Goal: Transaction & Acquisition: Purchase product/service

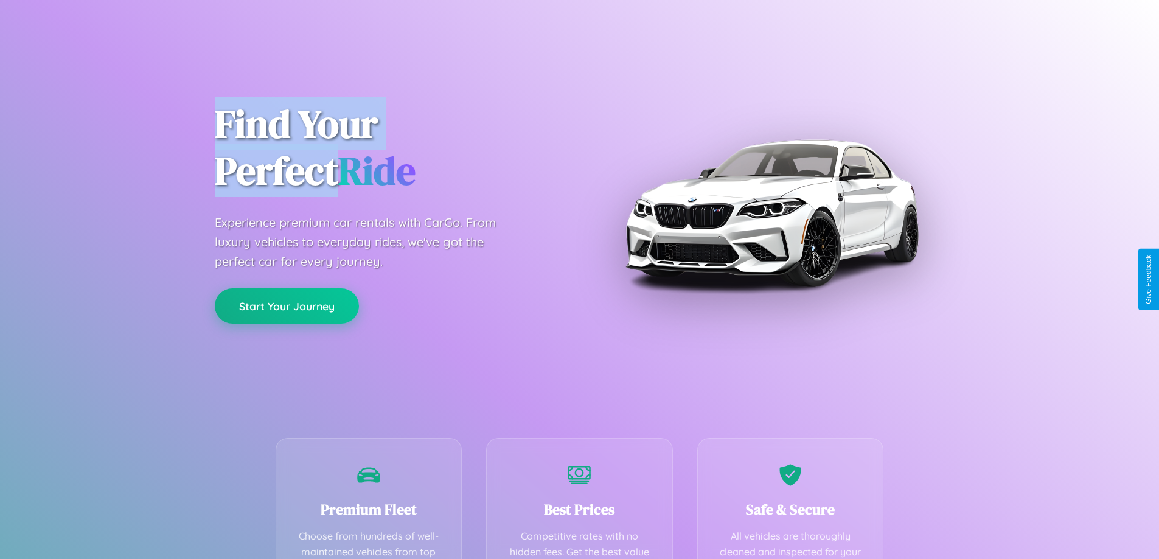
click at [287, 307] on button "Start Your Journey" at bounding box center [287, 305] width 144 height 35
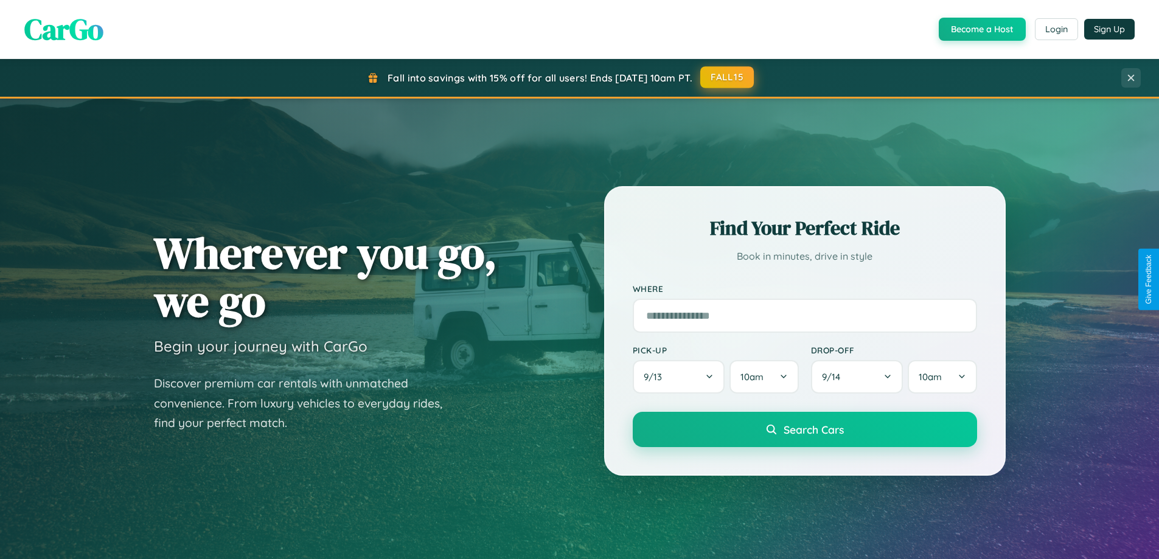
click at [728, 77] on button "FALL15" at bounding box center [727, 77] width 54 height 22
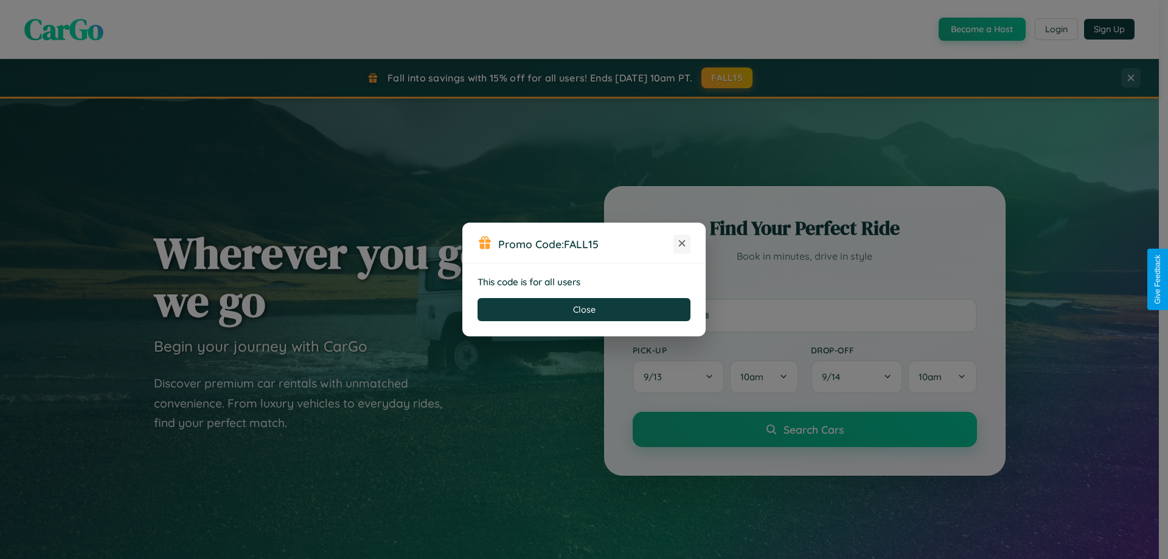
click at [682, 244] on icon at bounding box center [682, 243] width 12 height 12
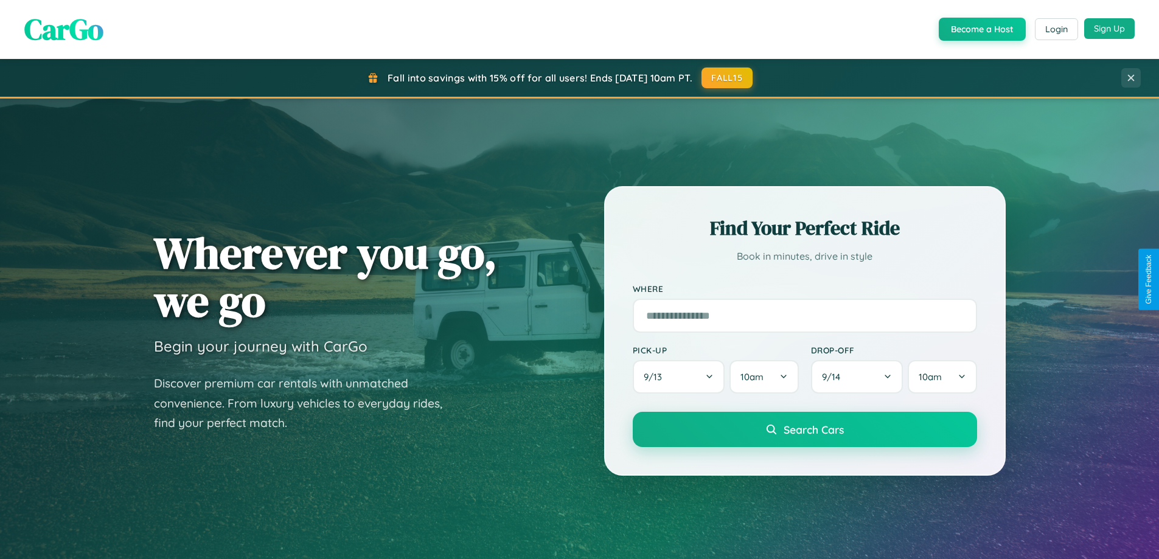
click at [1109, 29] on button "Sign Up" at bounding box center [1109, 28] width 51 height 21
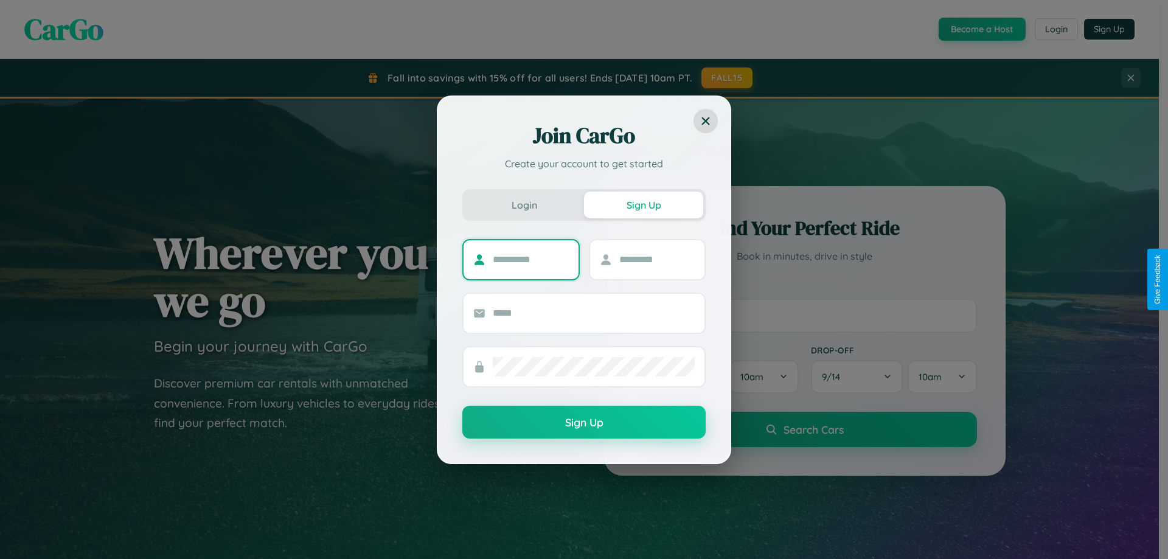
click at [531, 259] on input "text" at bounding box center [531, 259] width 76 height 19
type input "*****"
click at [657, 259] on input "text" at bounding box center [658, 259] width 76 height 19
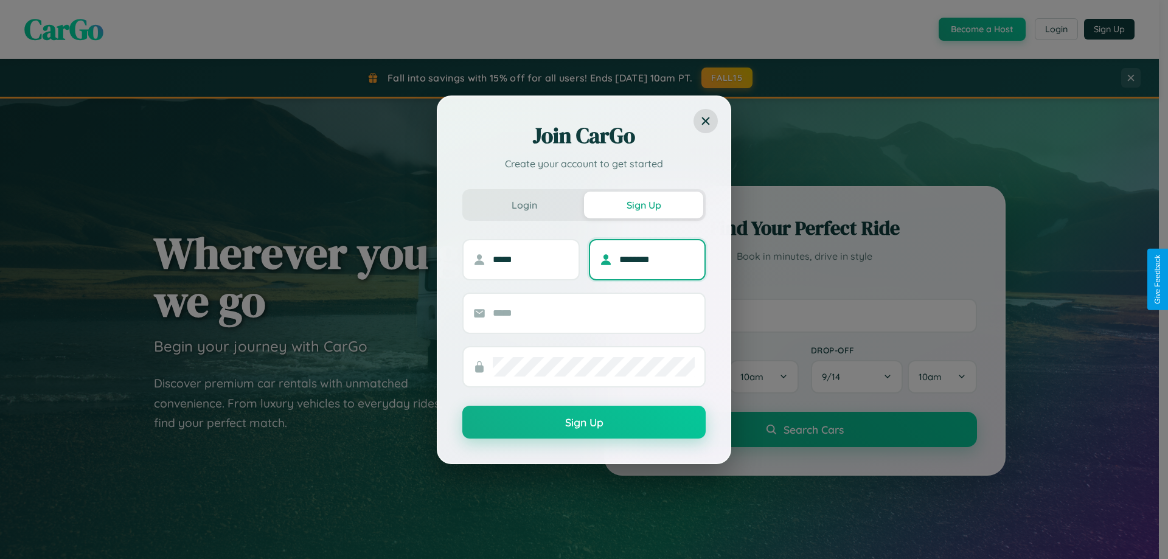
type input "********"
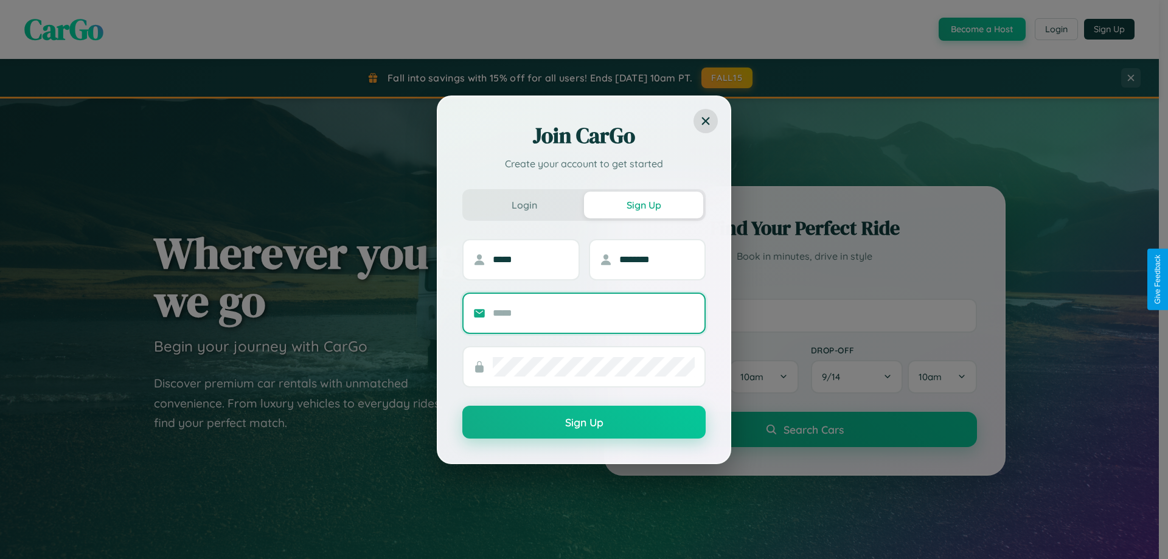
click at [594, 313] on input "text" at bounding box center [594, 313] width 202 height 19
type input "**********"
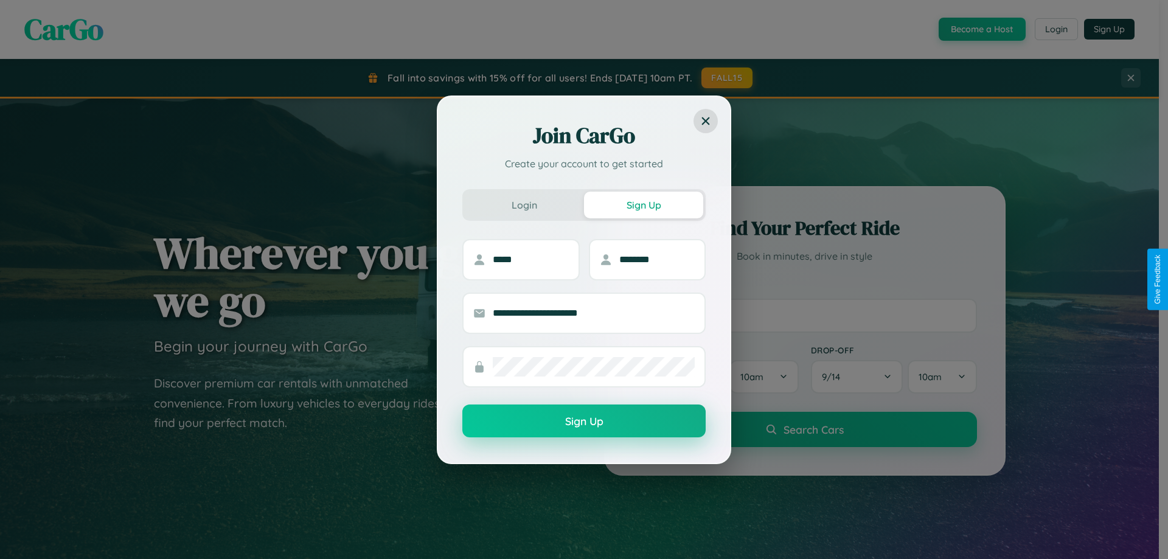
click at [584, 422] on button "Sign Up" at bounding box center [583, 421] width 243 height 33
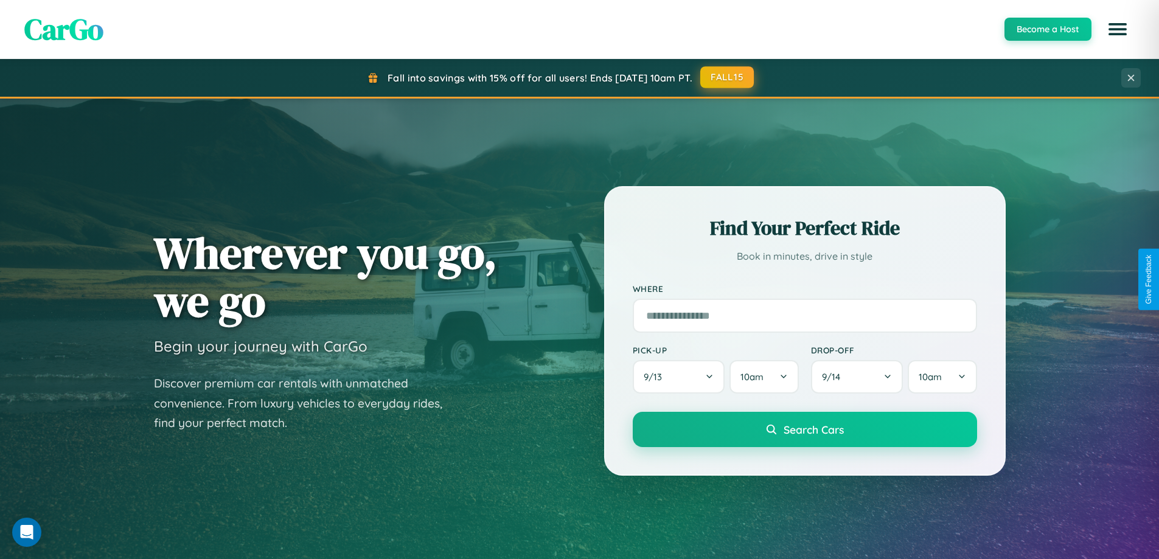
click at [728, 77] on button "FALL15" at bounding box center [727, 77] width 54 height 22
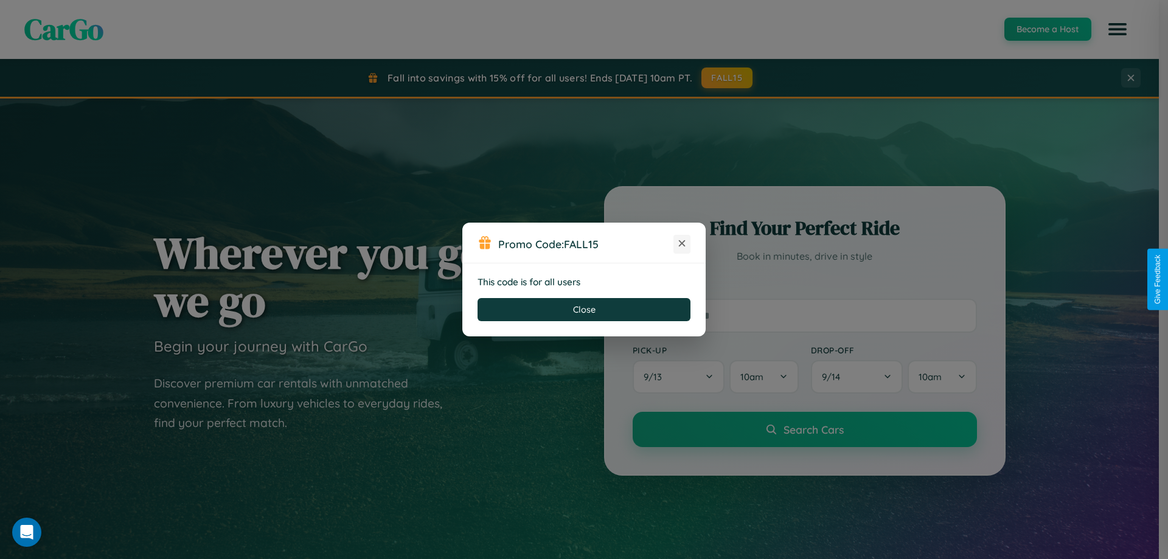
click at [682, 244] on icon at bounding box center [682, 243] width 12 height 12
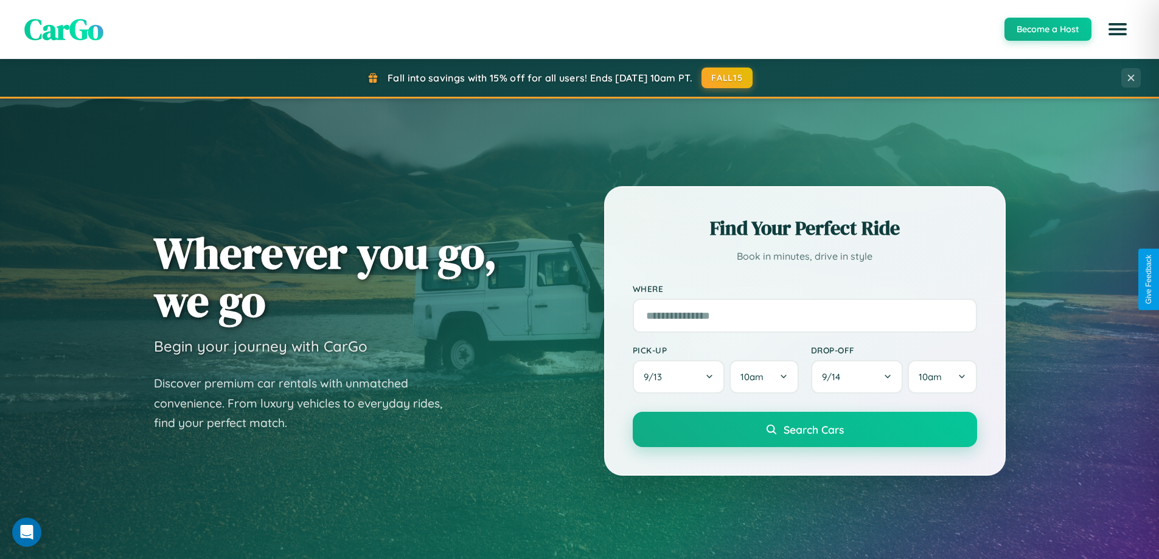
scroll to position [1955, 0]
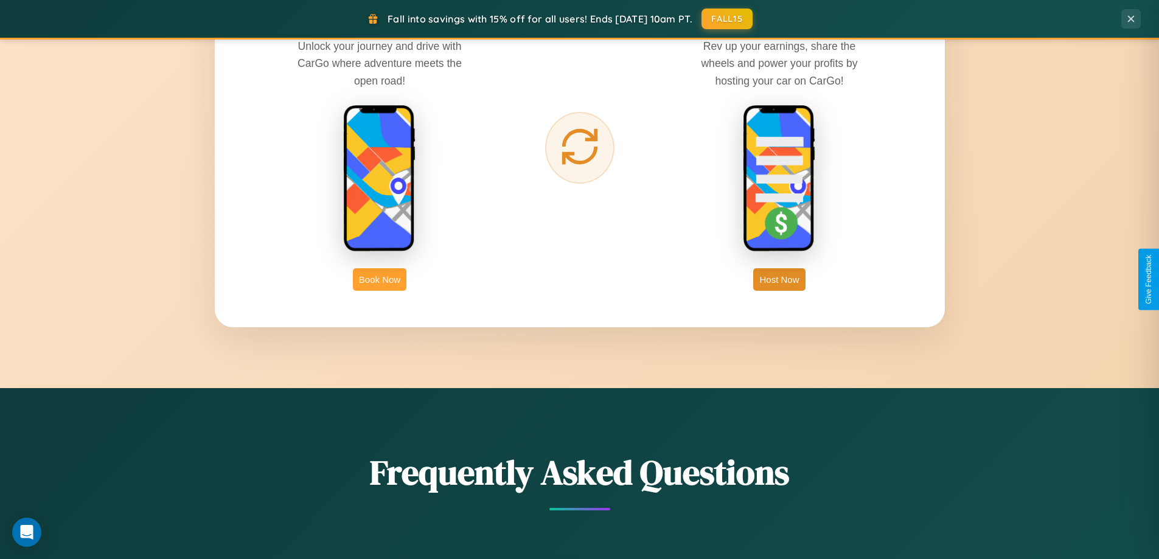
click at [380, 279] on button "Book Now" at bounding box center [380, 279] width 54 height 23
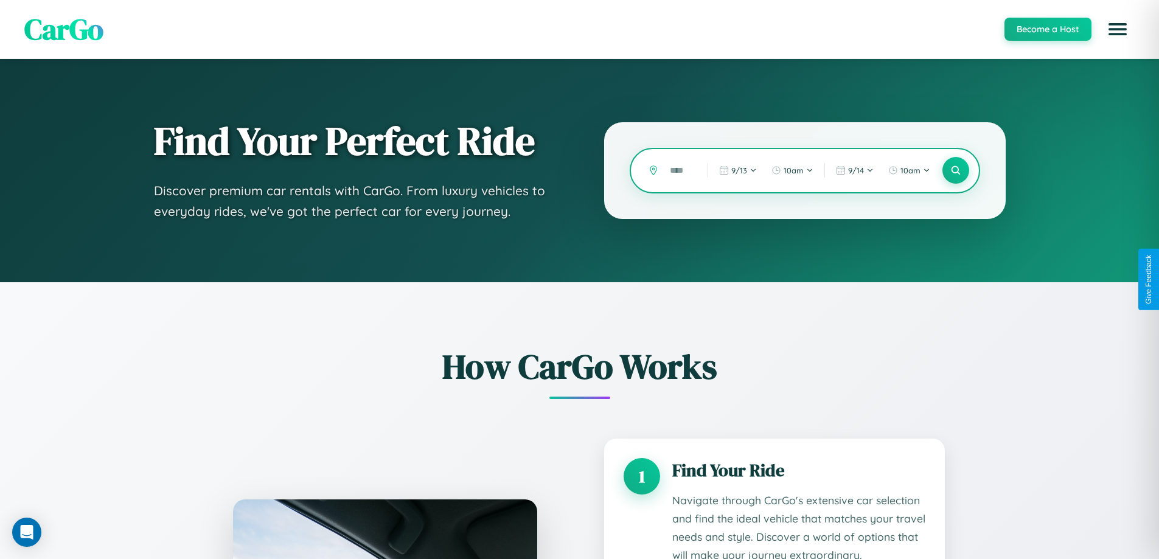
click at [680, 170] on input "text" at bounding box center [680, 170] width 32 height 21
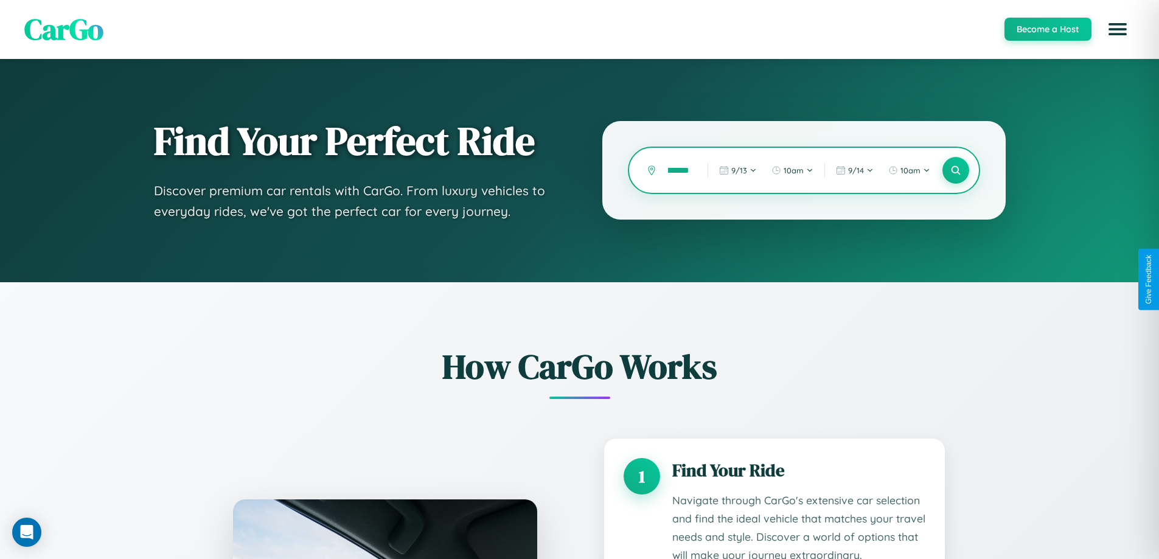
scroll to position [0, 28]
type input "**********"
click at [955, 170] on icon at bounding box center [956, 171] width 12 height 12
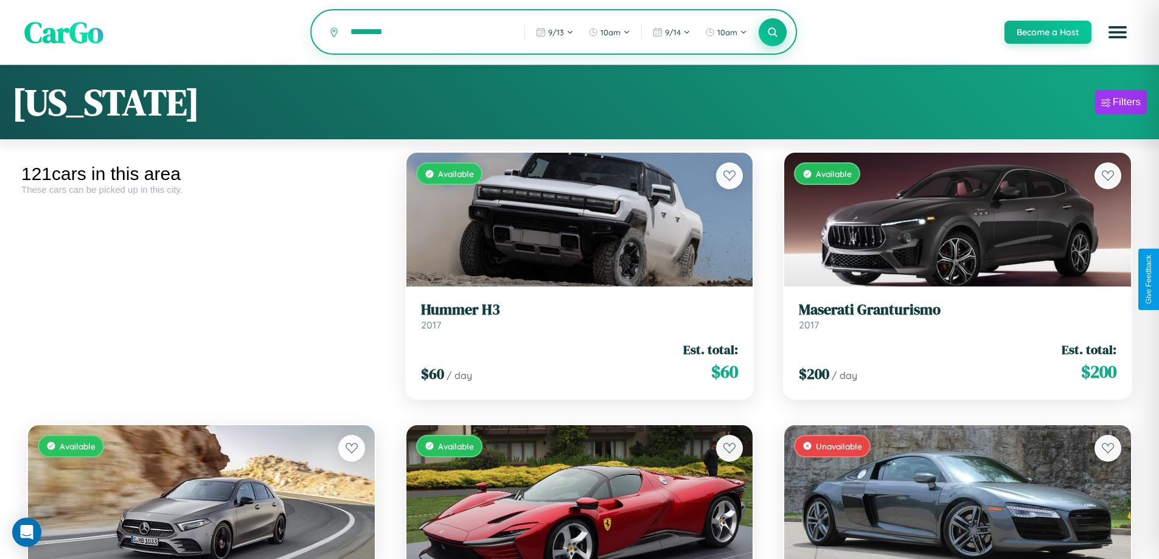
type input "*********"
click at [772, 33] on icon at bounding box center [773, 32] width 12 height 12
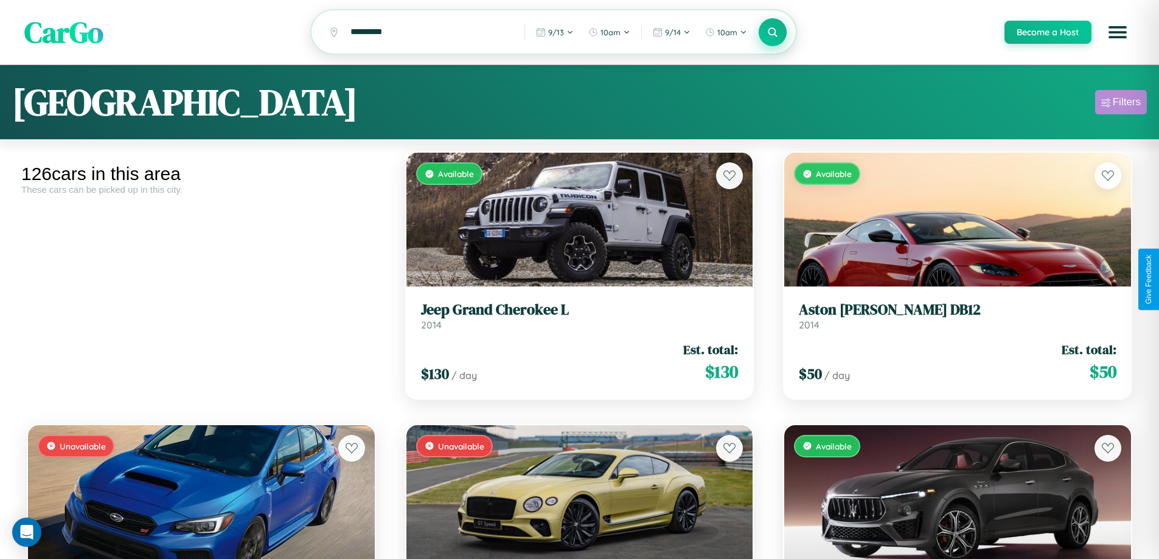
click at [1121, 104] on div "Filters" at bounding box center [1127, 102] width 28 height 12
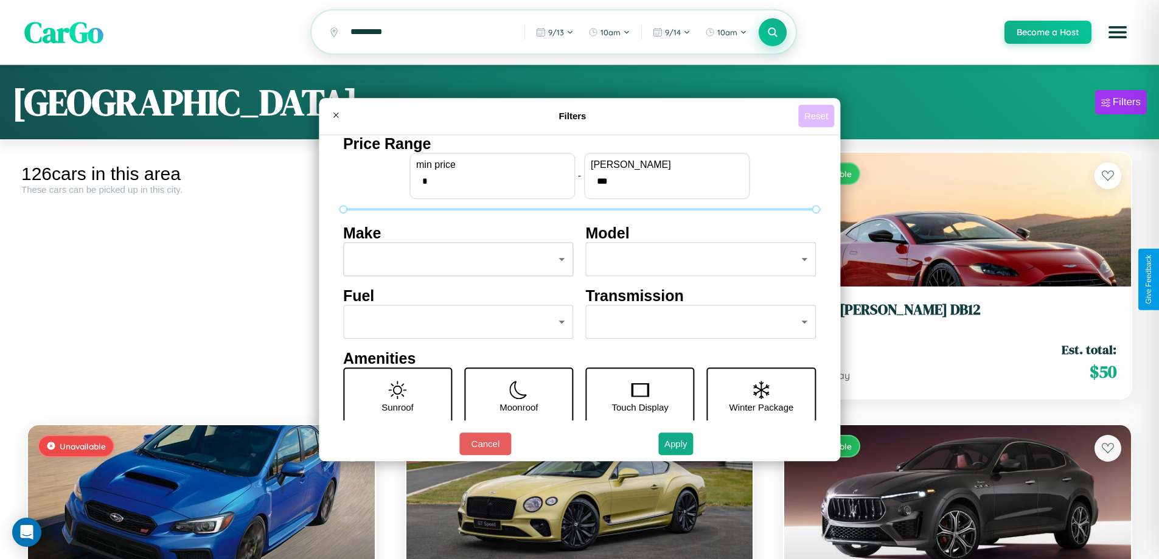
click at [818, 116] on button "Reset" at bounding box center [816, 116] width 36 height 23
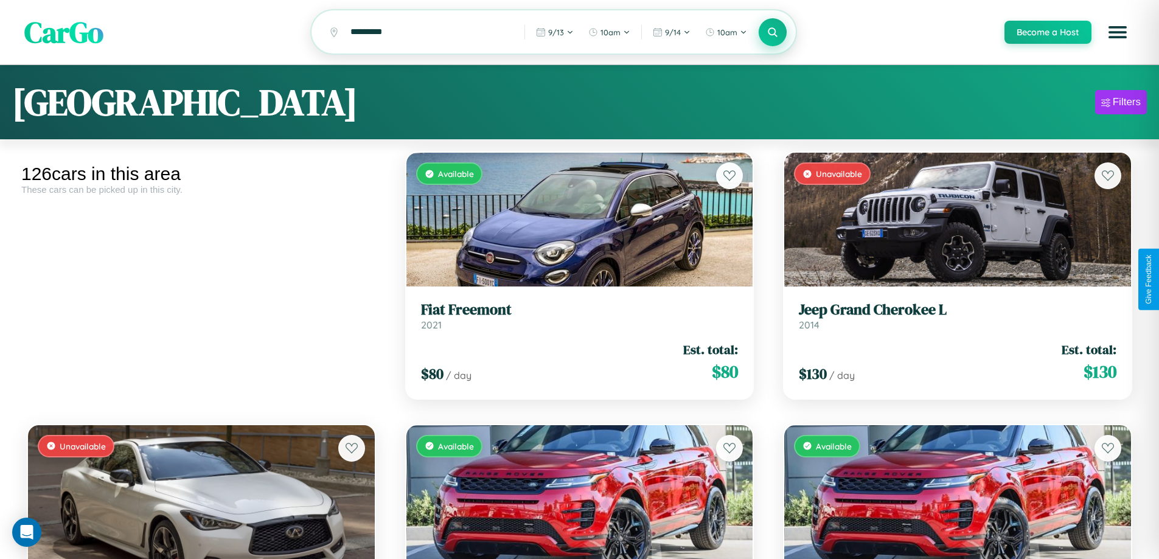
scroll to position [2079, 0]
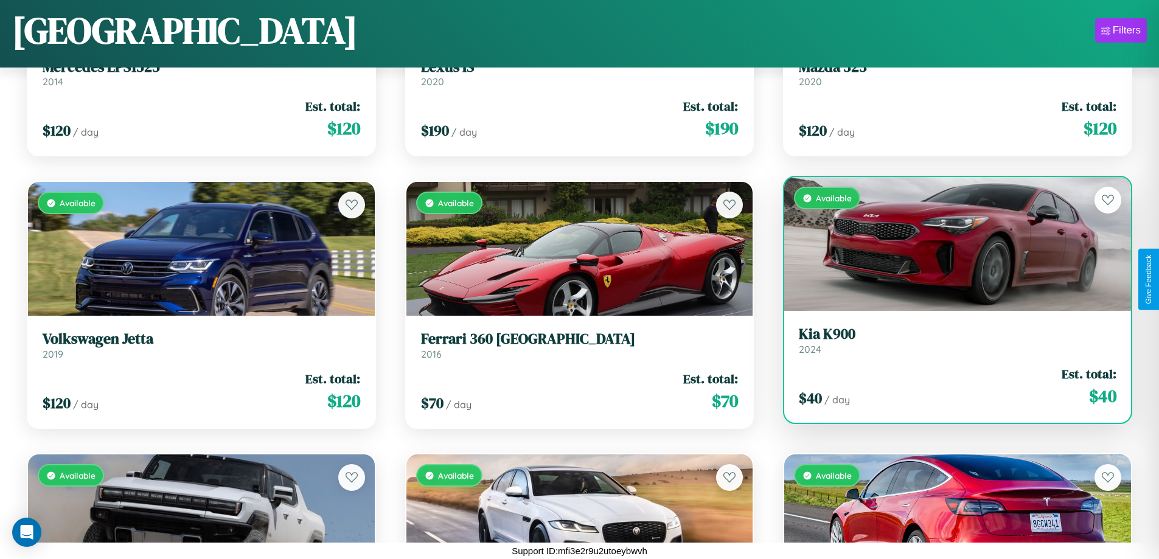
click at [950, 345] on link "Kia K900 2024" at bounding box center [958, 341] width 318 height 30
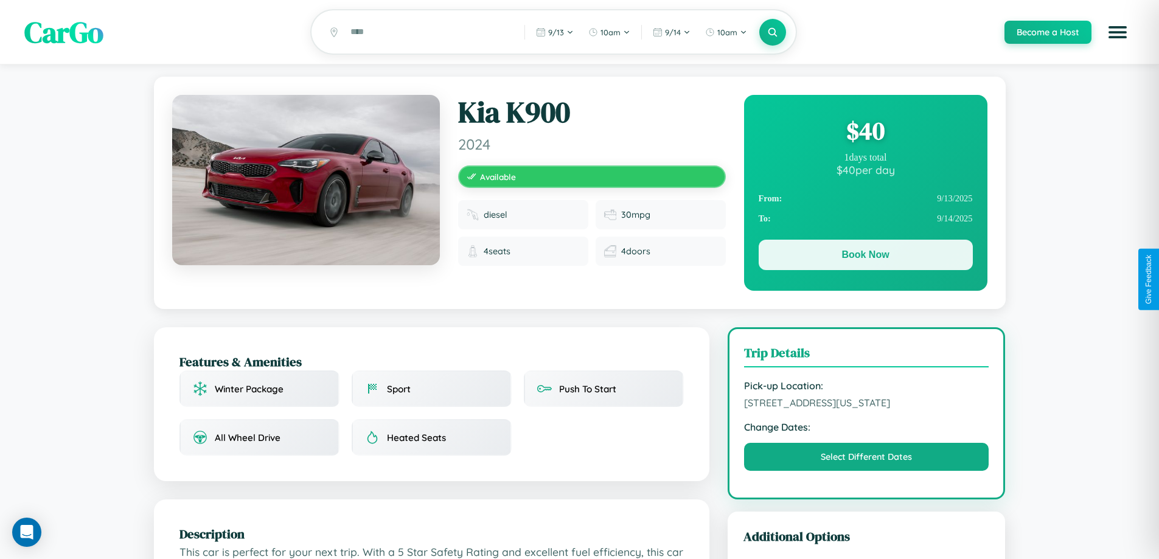
click at [865, 258] on button "Book Now" at bounding box center [866, 255] width 214 height 30
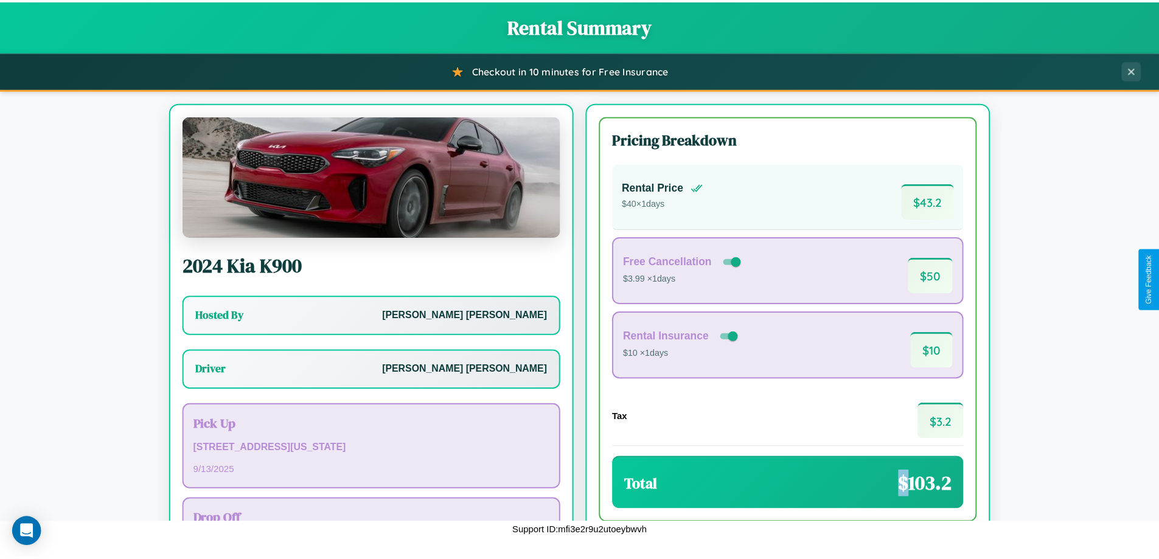
scroll to position [88, 0]
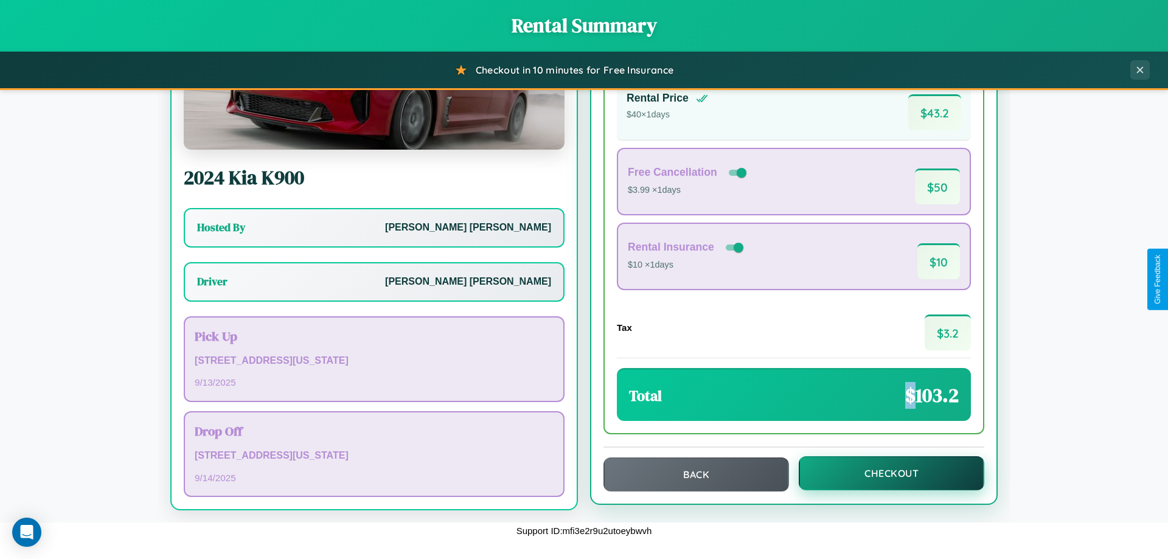
click at [884, 473] on button "Checkout" at bounding box center [892, 473] width 186 height 34
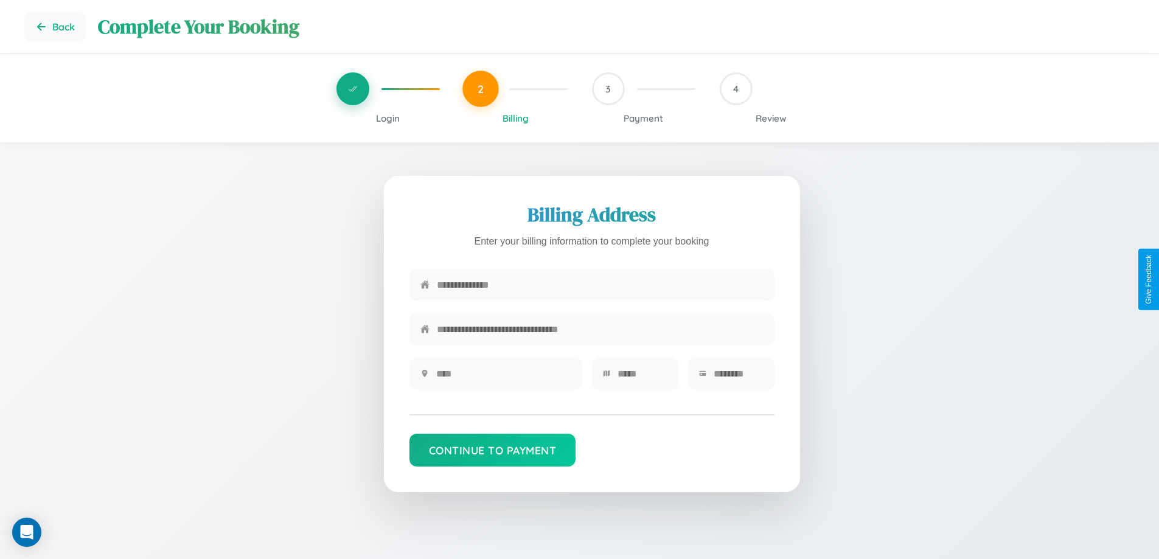
click at [600, 288] on input "text" at bounding box center [600, 285] width 327 height 30
type input "**********"
click at [503, 378] on input "text" at bounding box center [503, 374] width 135 height 30
type input "********"
click at [642, 378] on input "text" at bounding box center [643, 374] width 50 height 30
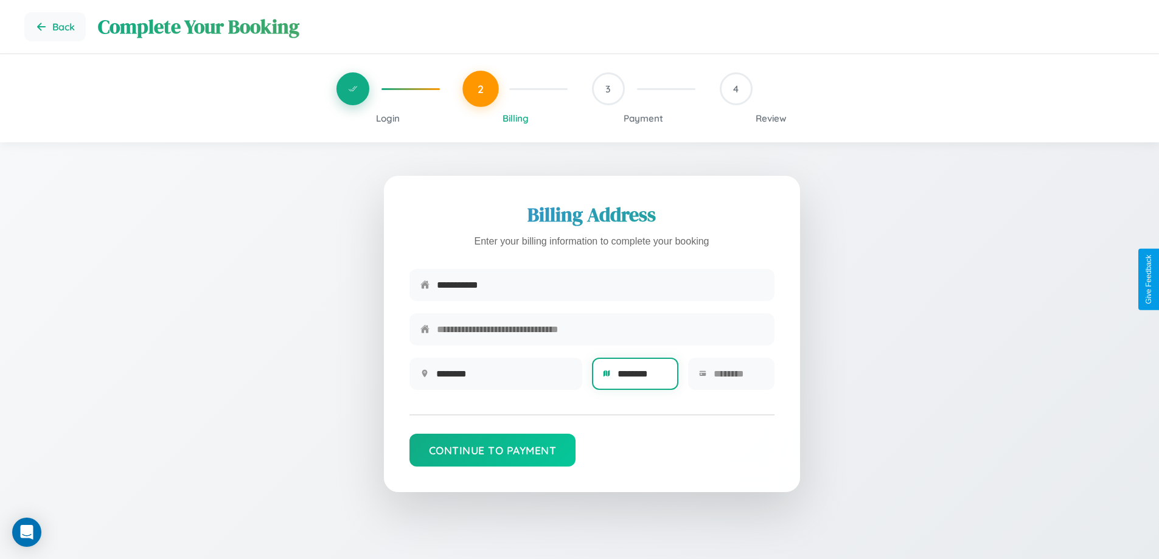
type input "********"
click at [738, 378] on input "text" at bounding box center [739, 374] width 50 height 30
type input "*****"
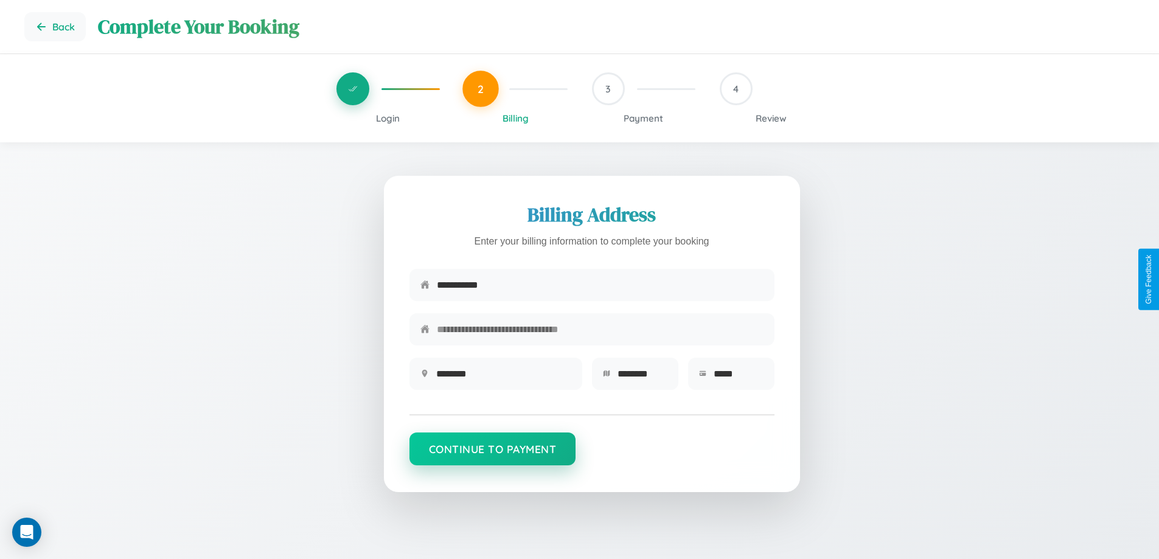
click at [492, 455] on button "Continue to Payment" at bounding box center [493, 449] width 167 height 33
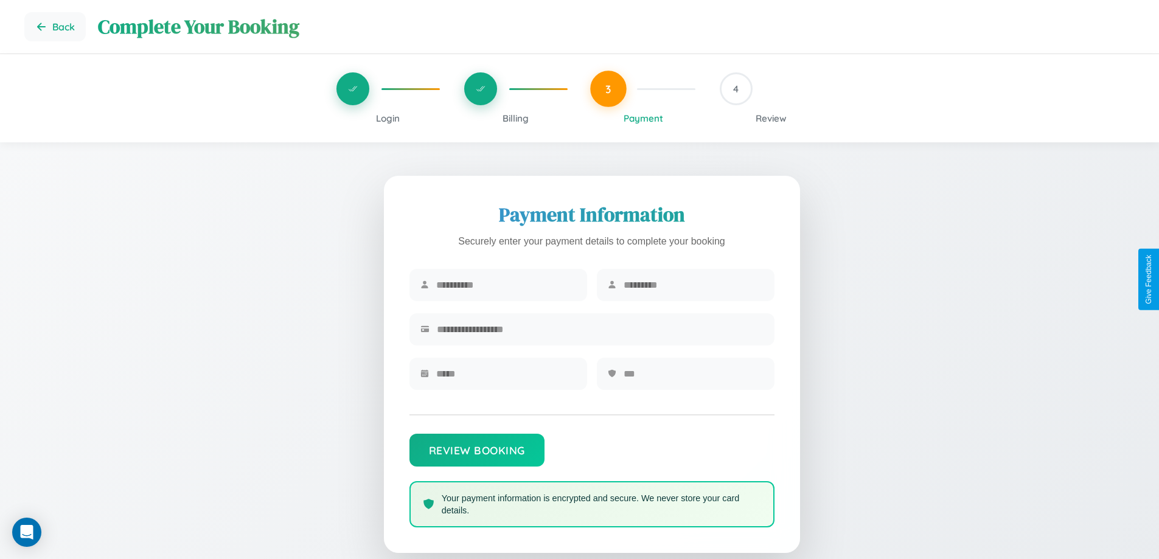
click at [506, 285] on input "text" at bounding box center [506, 285] width 140 height 30
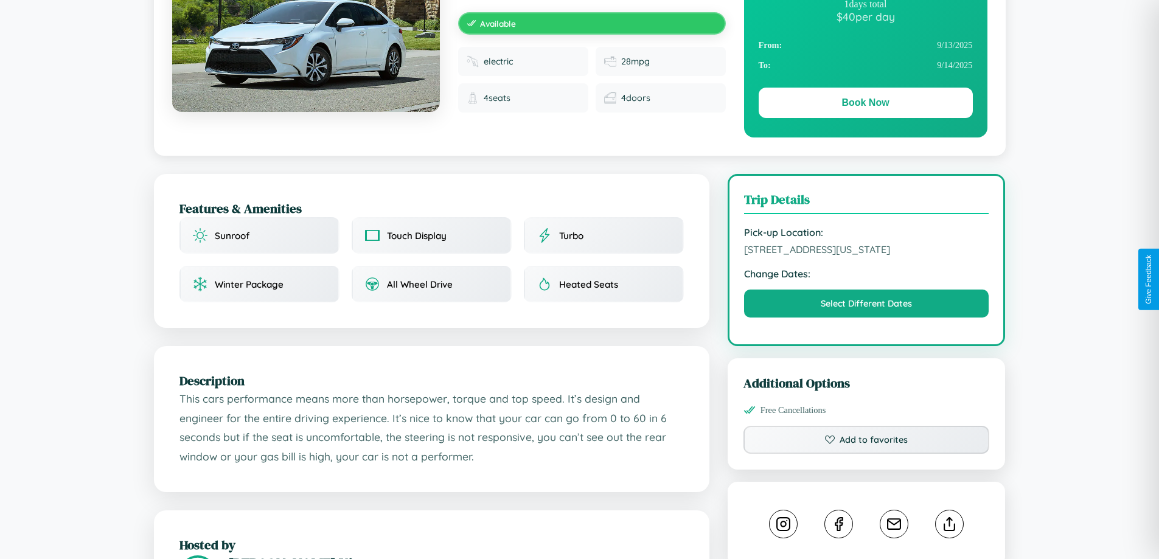
scroll to position [732, 0]
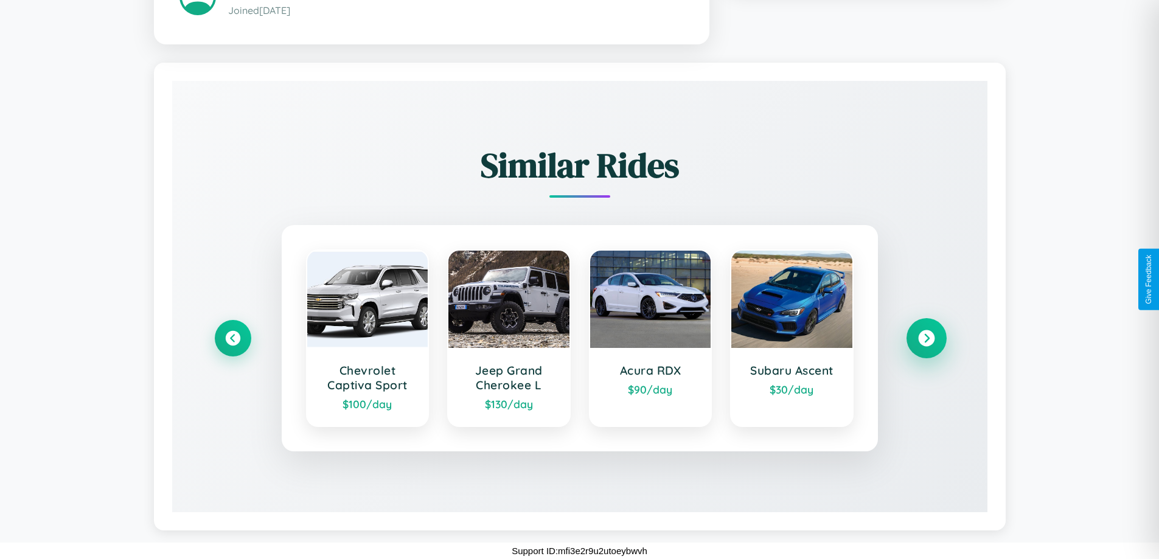
click at [926, 338] on icon at bounding box center [926, 338] width 16 height 16
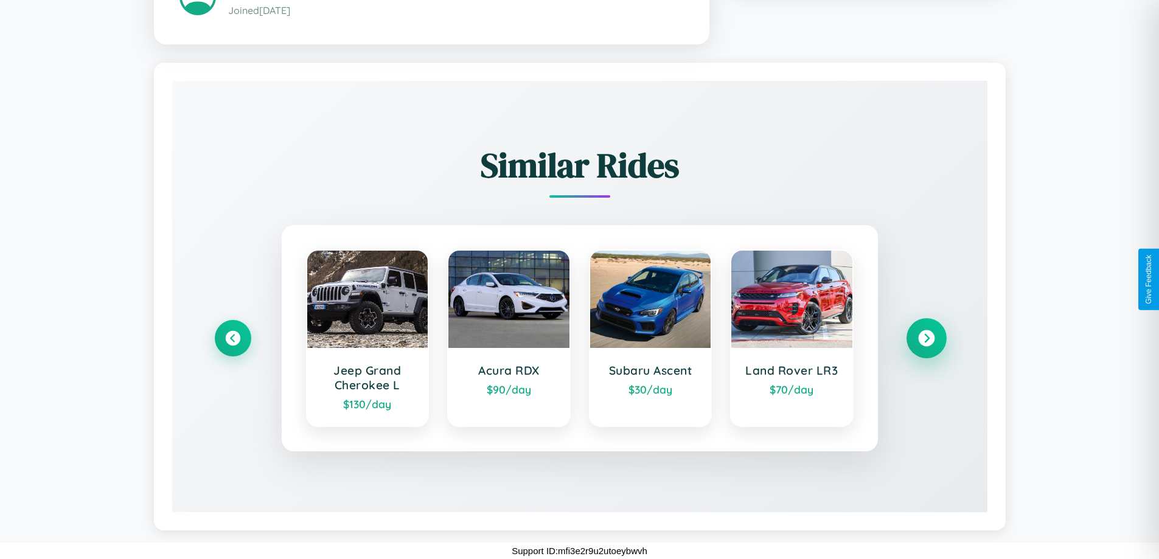
click at [926, 338] on icon at bounding box center [926, 338] width 16 height 16
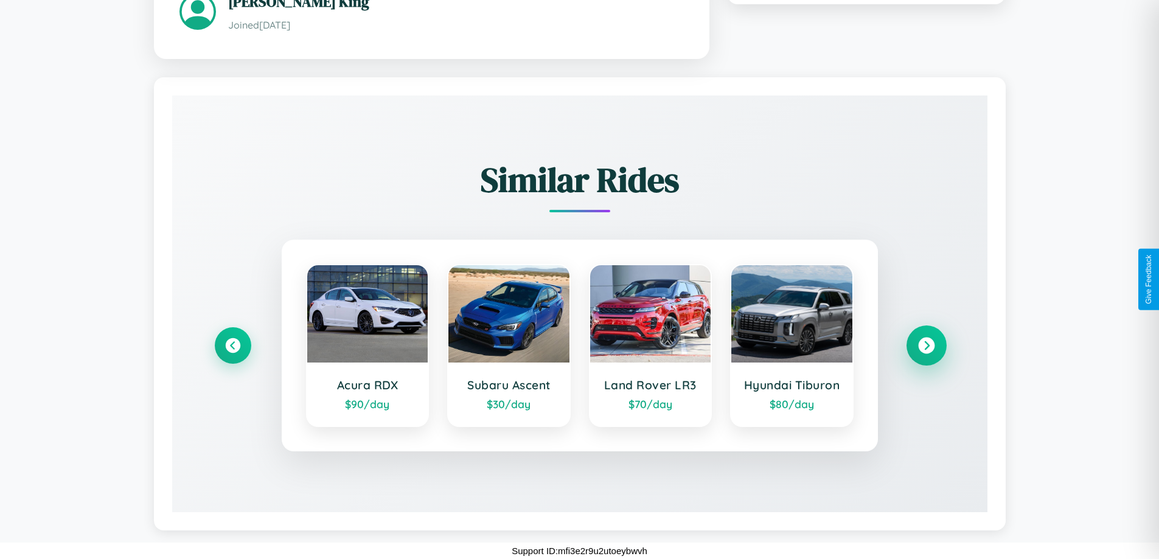
scroll to position [412, 0]
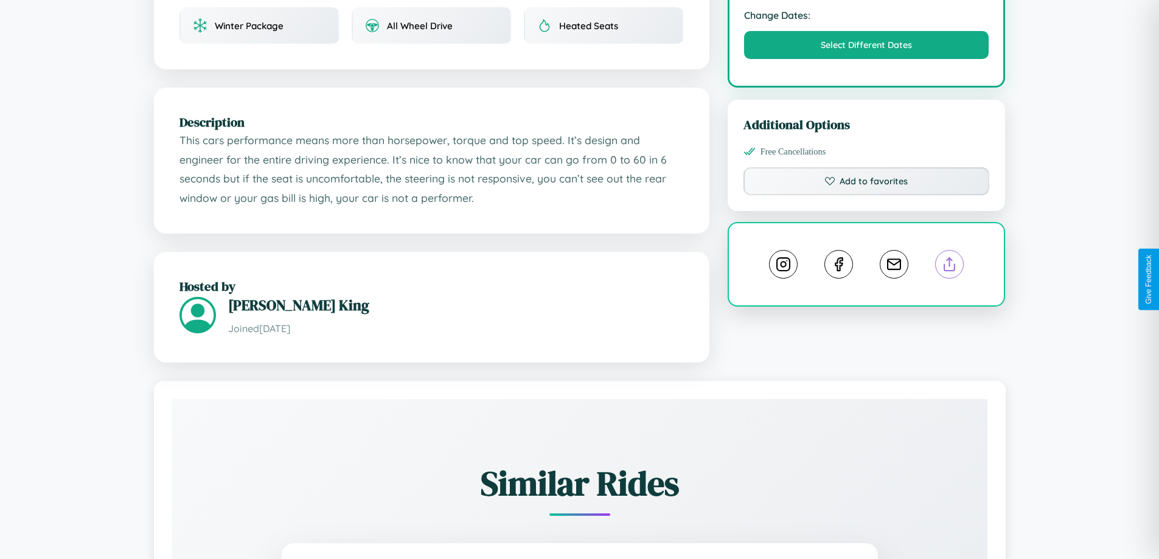
click at [950, 267] on line at bounding box center [950, 262] width 0 height 9
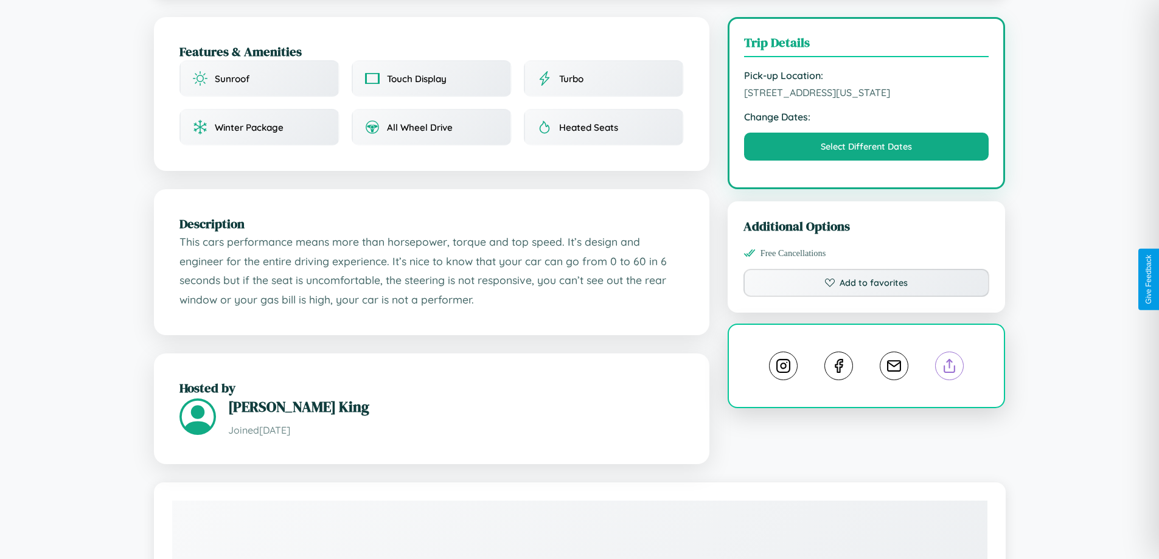
scroll to position [131, 0]
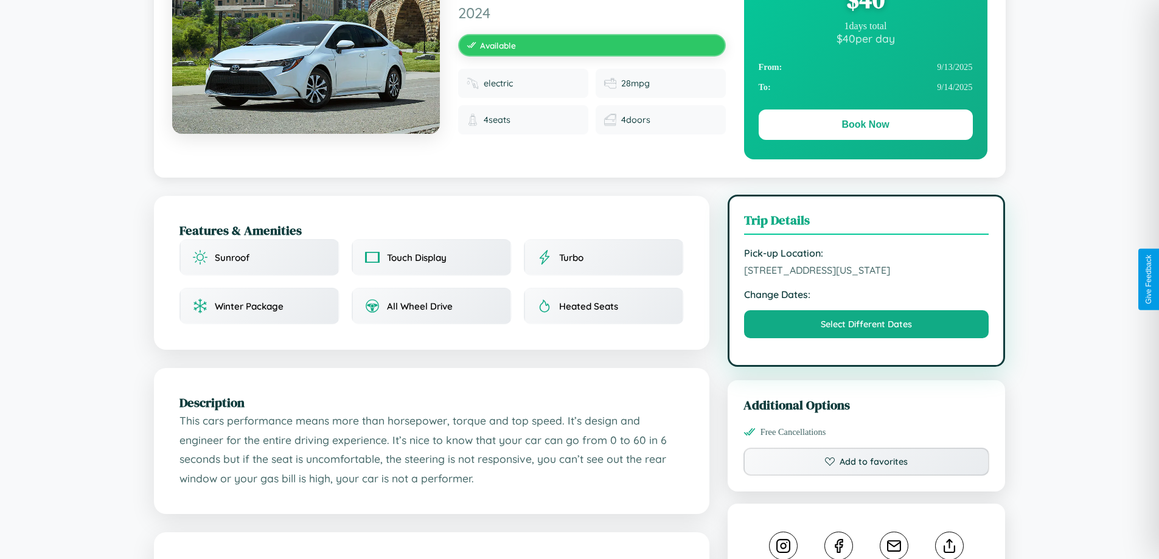
click at [867, 276] on span "[STREET_ADDRESS][US_STATE]" at bounding box center [866, 270] width 245 height 12
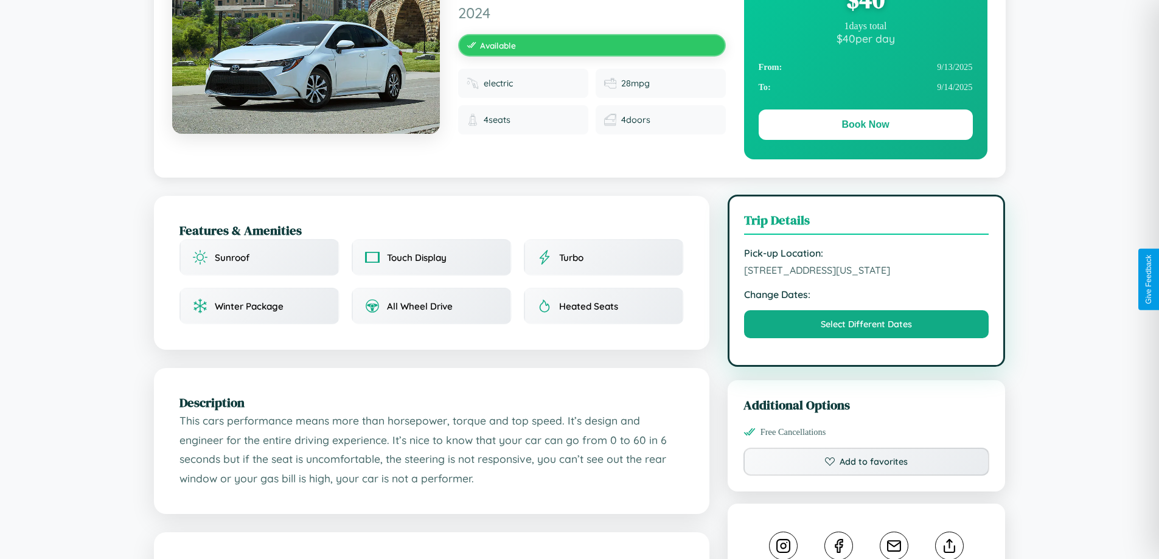
click at [867, 276] on span "[STREET_ADDRESS][US_STATE]" at bounding box center [866, 270] width 245 height 12
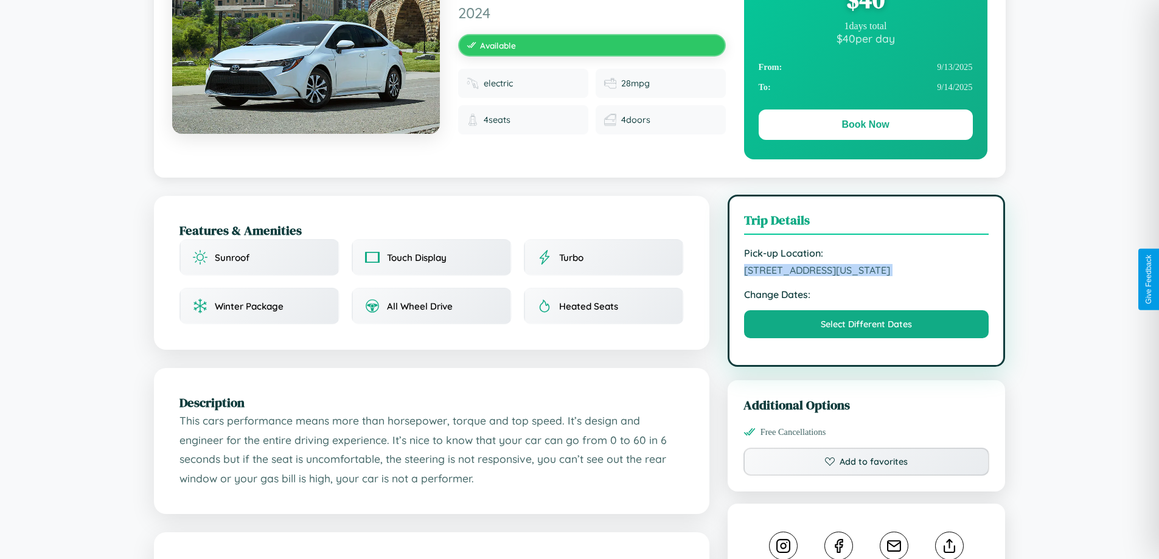
click at [867, 276] on span "[STREET_ADDRESS][US_STATE]" at bounding box center [866, 270] width 245 height 12
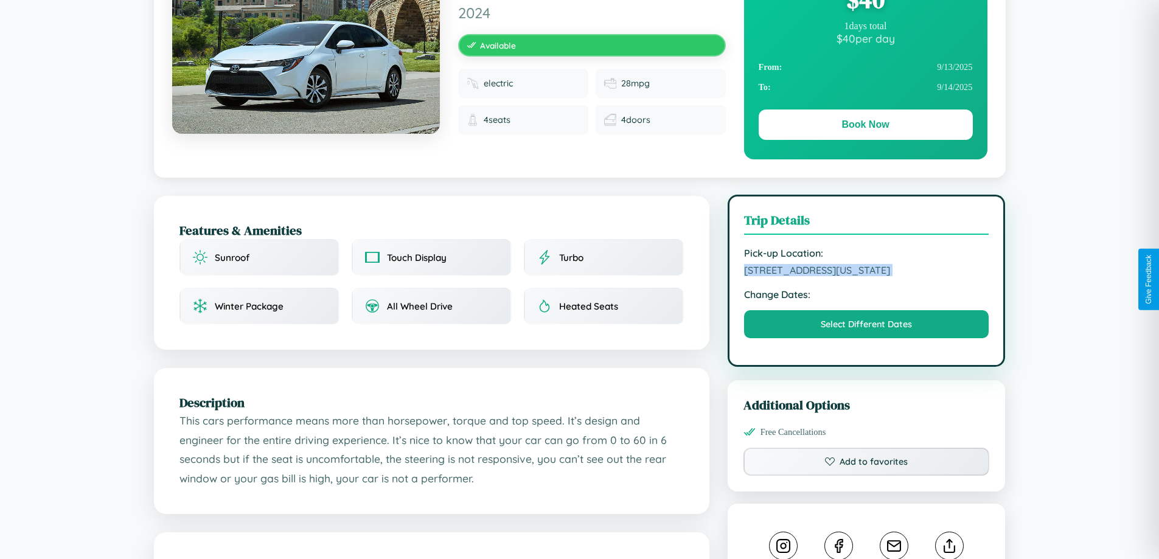
click at [867, 276] on span "[STREET_ADDRESS][US_STATE]" at bounding box center [866, 270] width 245 height 12
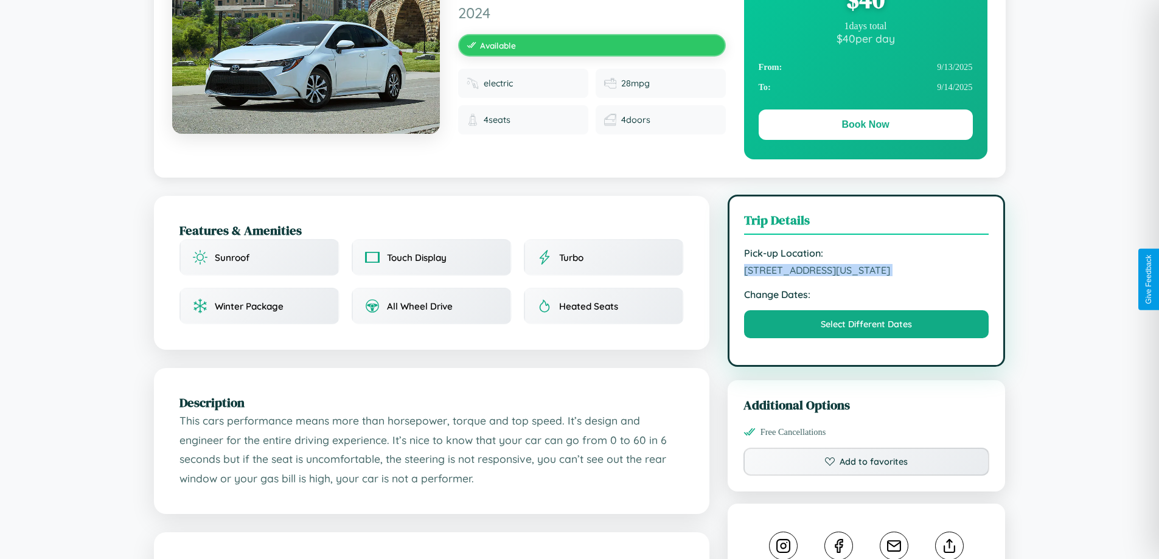
click at [867, 276] on span "[STREET_ADDRESS][US_STATE]" at bounding box center [866, 270] width 245 height 12
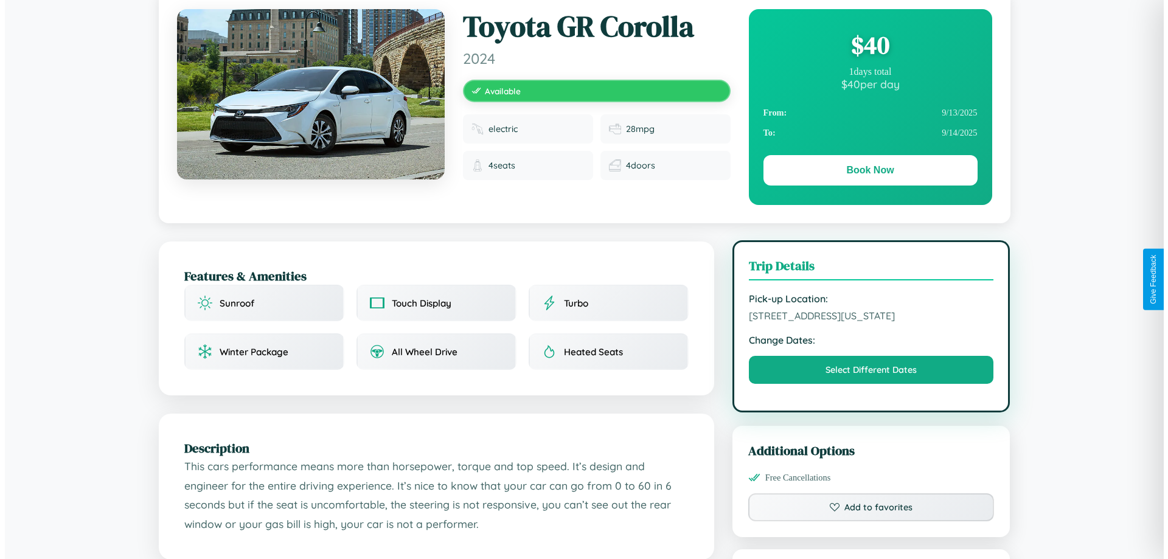
scroll to position [0, 0]
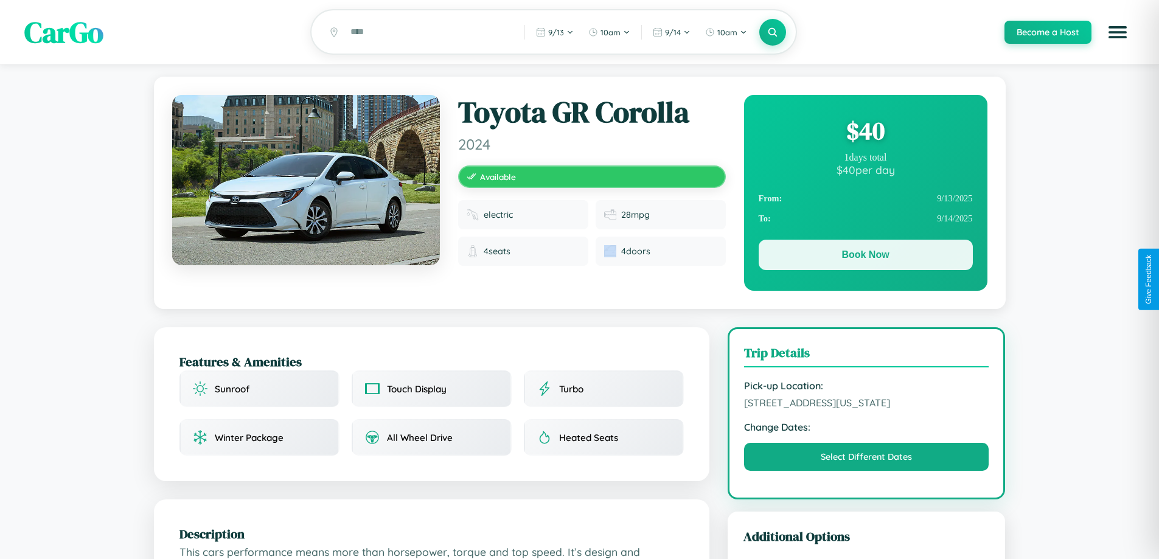
click at [865, 257] on button "Book Now" at bounding box center [866, 255] width 214 height 30
